Goal: Task Accomplishment & Management: Use online tool/utility

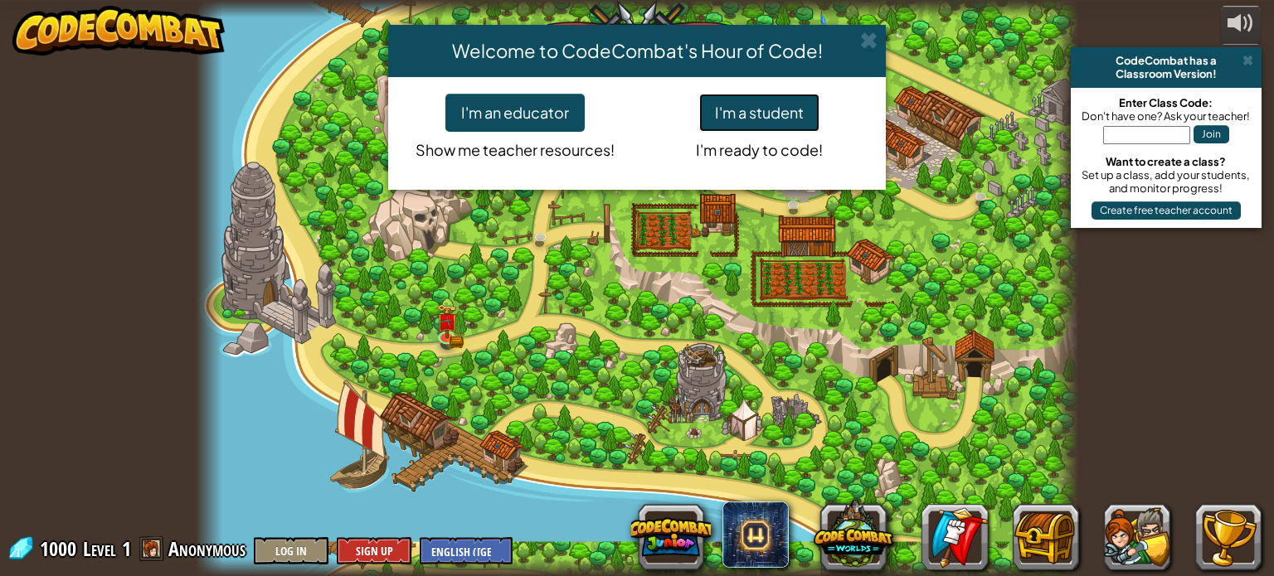
click at [760, 111] on button "I'm a student" at bounding box center [759, 113] width 120 height 38
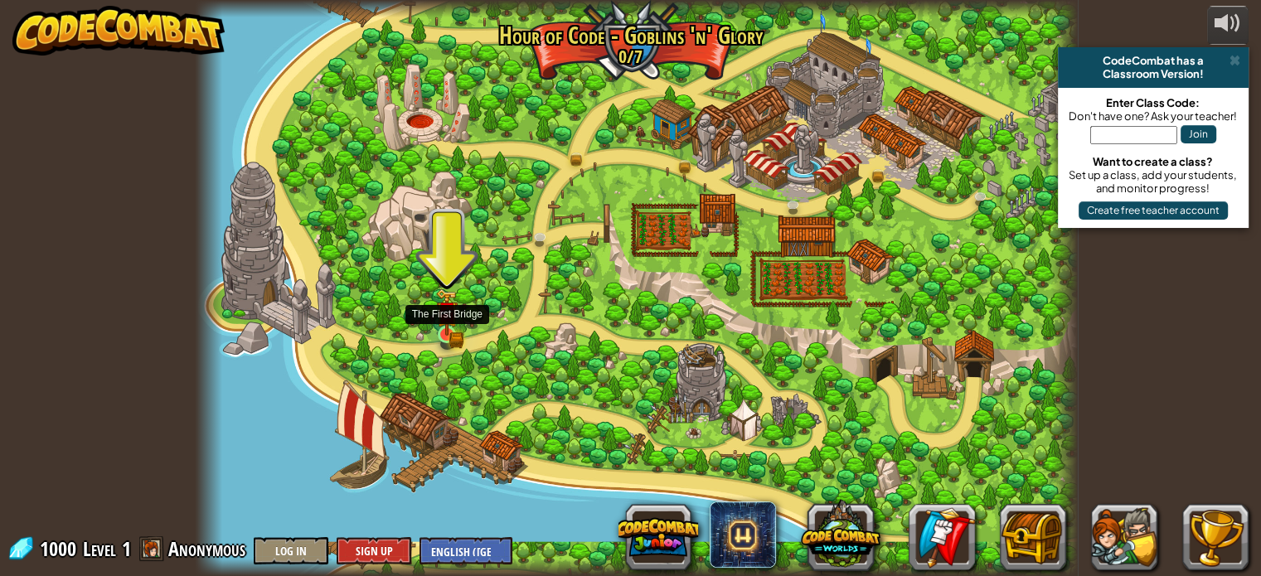
click at [454, 325] on img at bounding box center [447, 312] width 22 height 47
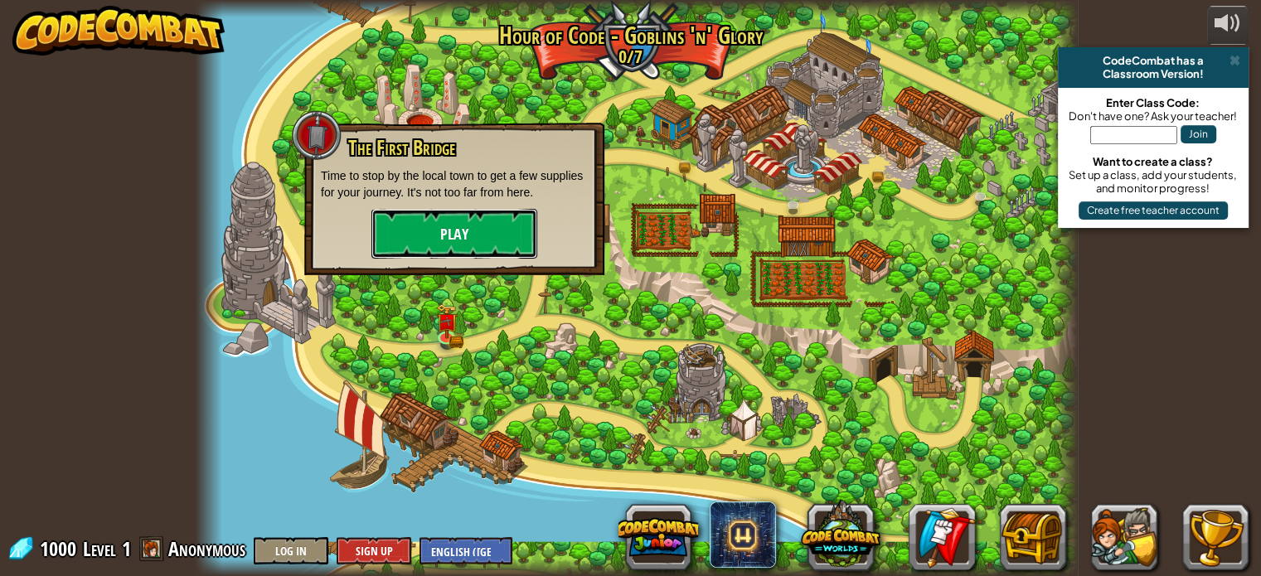
click at [462, 225] on button "Play" at bounding box center [455, 234] width 166 height 50
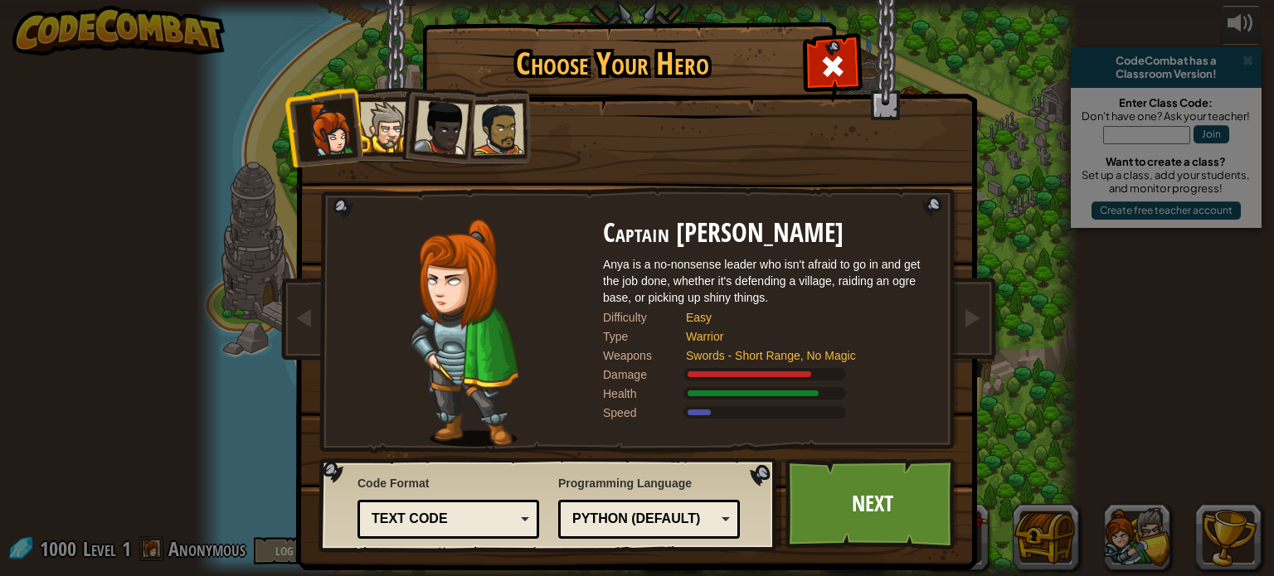
click at [372, 137] on div at bounding box center [385, 127] width 51 height 51
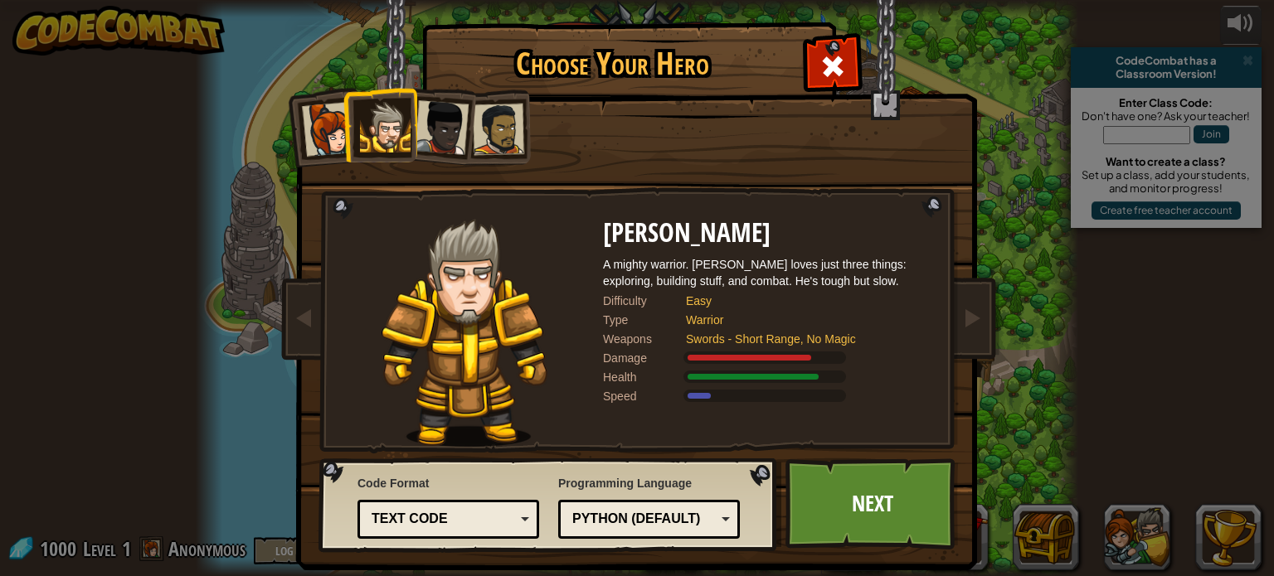
click at [445, 132] on div at bounding box center [441, 127] width 55 height 55
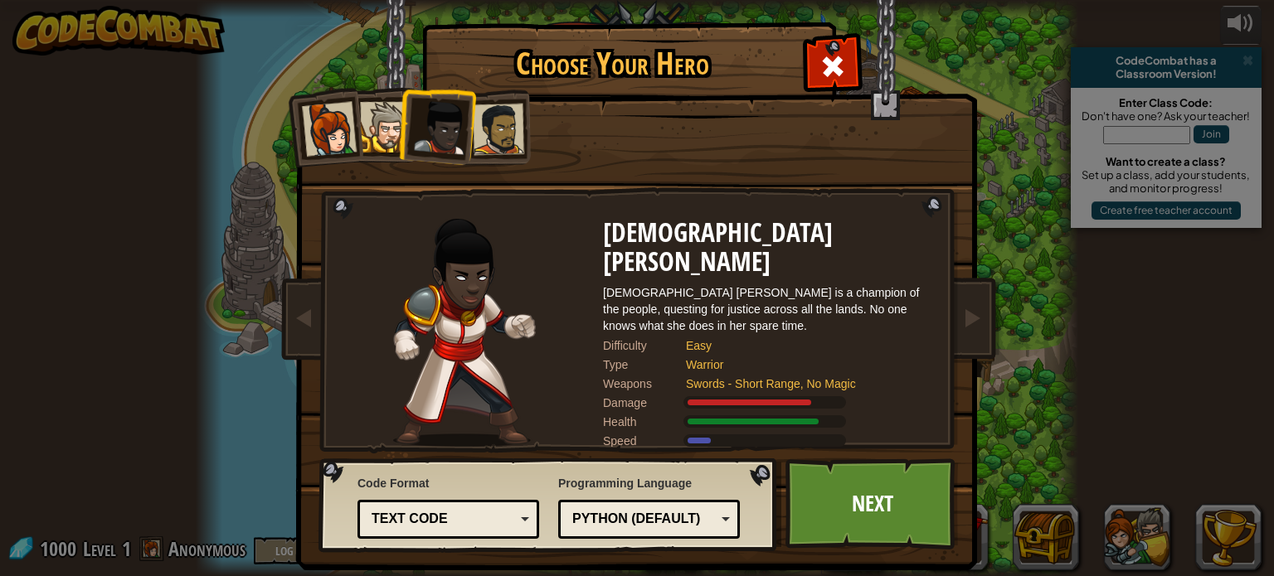
click at [508, 126] on div at bounding box center [498, 129] width 51 height 51
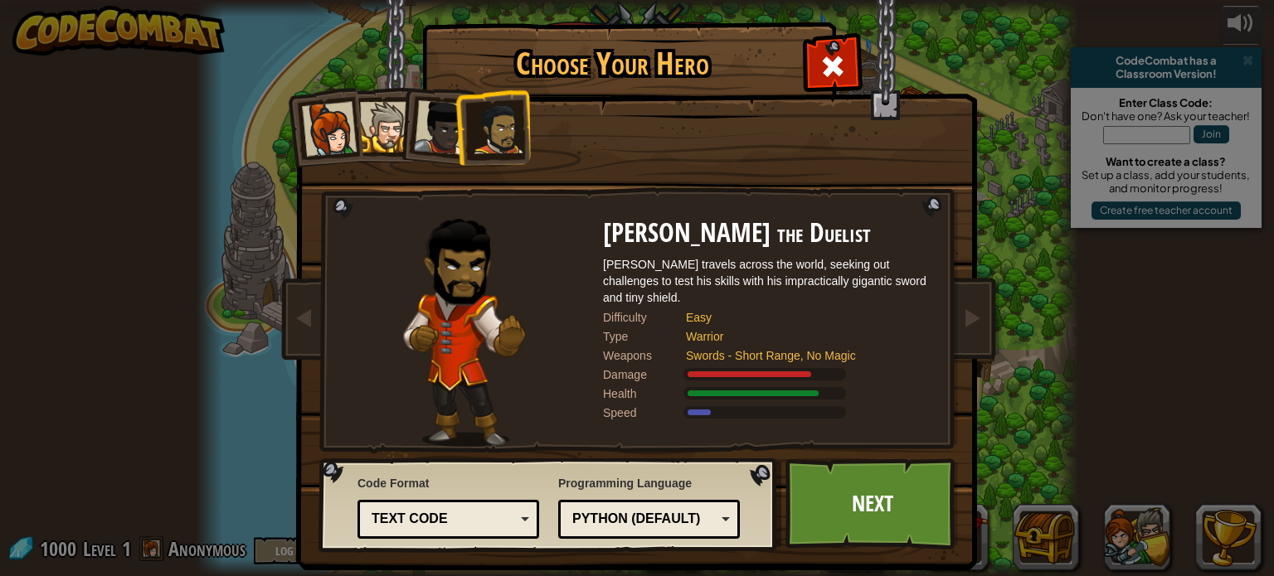
click at [830, 82] on div "Captain [PERSON_NAME] Anya is a no-nonsense leader who isn't afraid to go in an…" at bounding box center [637, 262] width 622 height 362
click at [831, 75] on span at bounding box center [832, 66] width 27 height 27
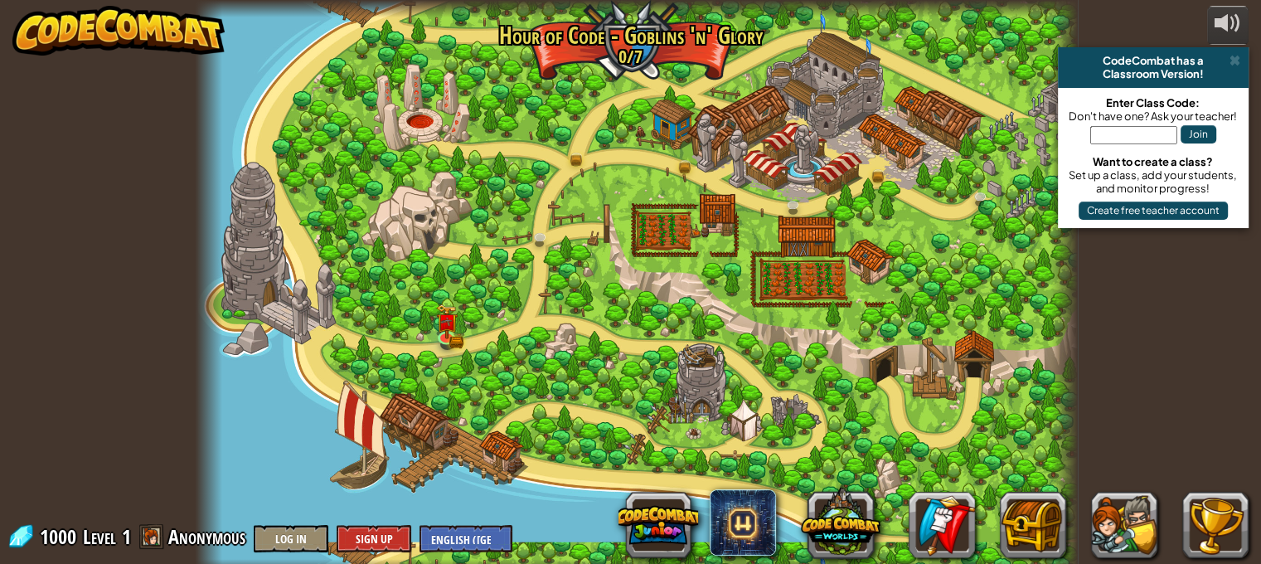
click at [813, 175] on div at bounding box center [637, 288] width 882 height 576
